Goal: Check status: Check status

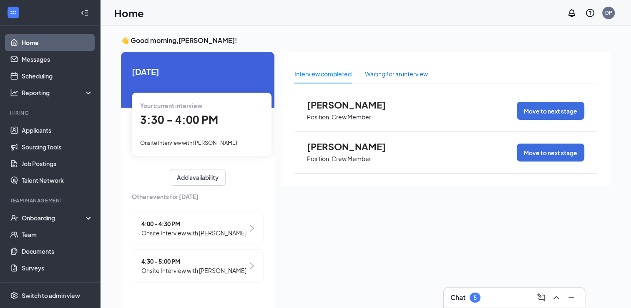
click at [408, 78] on div "Waiting for an interview" at bounding box center [396, 73] width 63 height 9
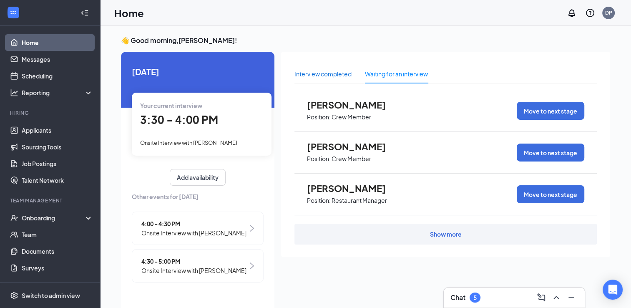
click at [313, 69] on div "Interview completed" at bounding box center [323, 73] width 57 height 9
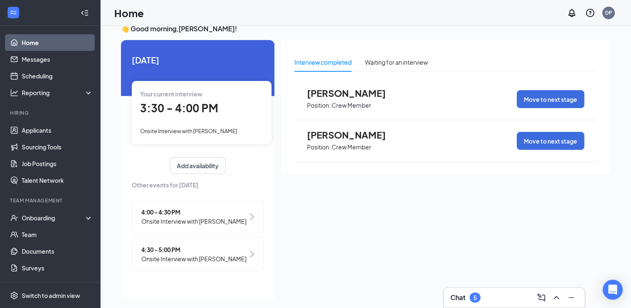
scroll to position [18, 0]
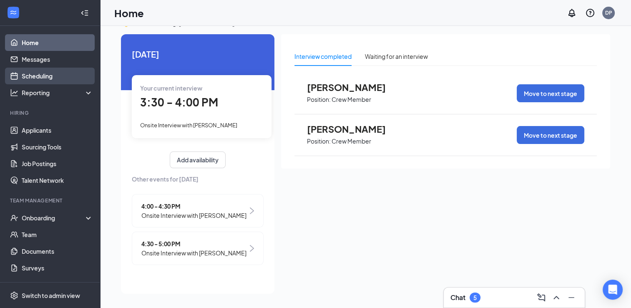
click at [35, 79] on link "Scheduling" at bounding box center [57, 76] width 71 height 17
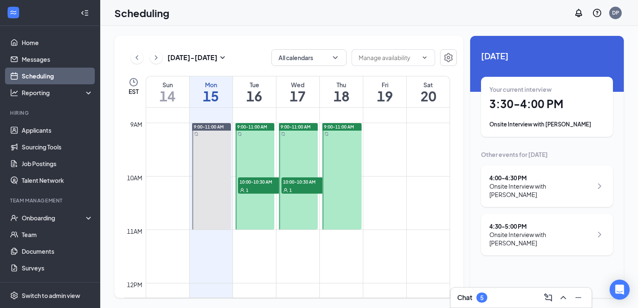
scroll to position [424, 0]
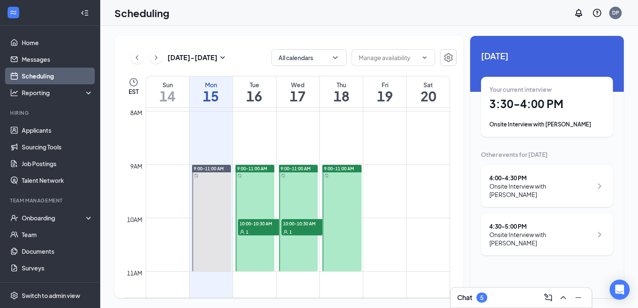
click at [525, 115] on div "Your current interview 3:30 - 4:00 PM Onsite Interview with [PERSON_NAME]" at bounding box center [546, 106] width 115 height 43
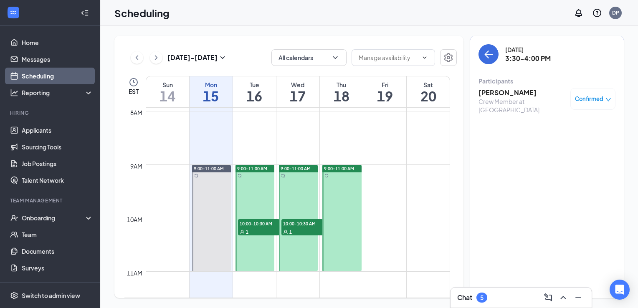
click at [511, 93] on h3 "[PERSON_NAME]" at bounding box center [522, 92] width 88 height 9
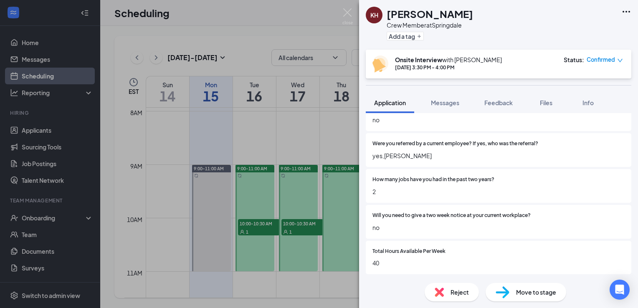
scroll to position [542, 0]
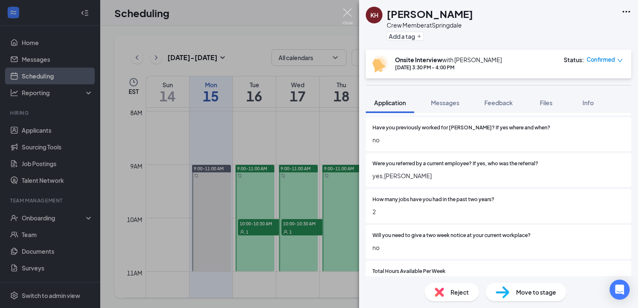
click at [342, 10] on img at bounding box center [347, 16] width 10 height 16
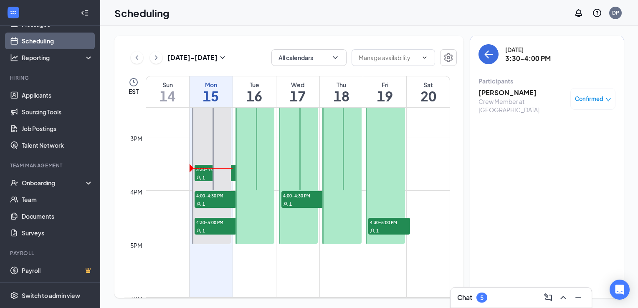
scroll to position [758, 0]
